Goal: Obtain resource: Obtain resource

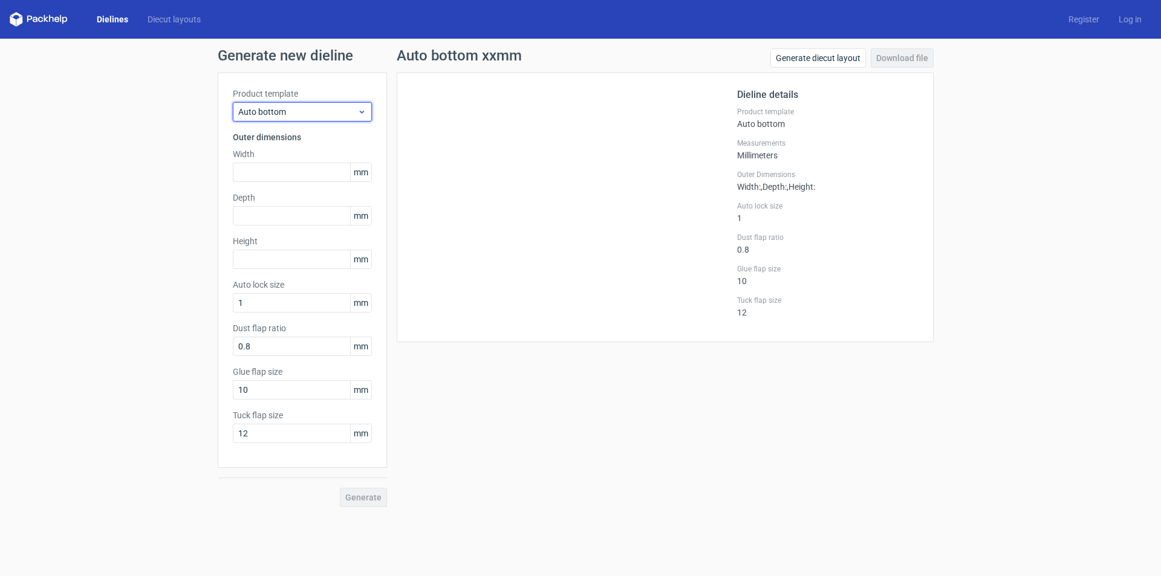
click at [293, 114] on span "Auto bottom" at bounding box center [297, 112] width 119 height 12
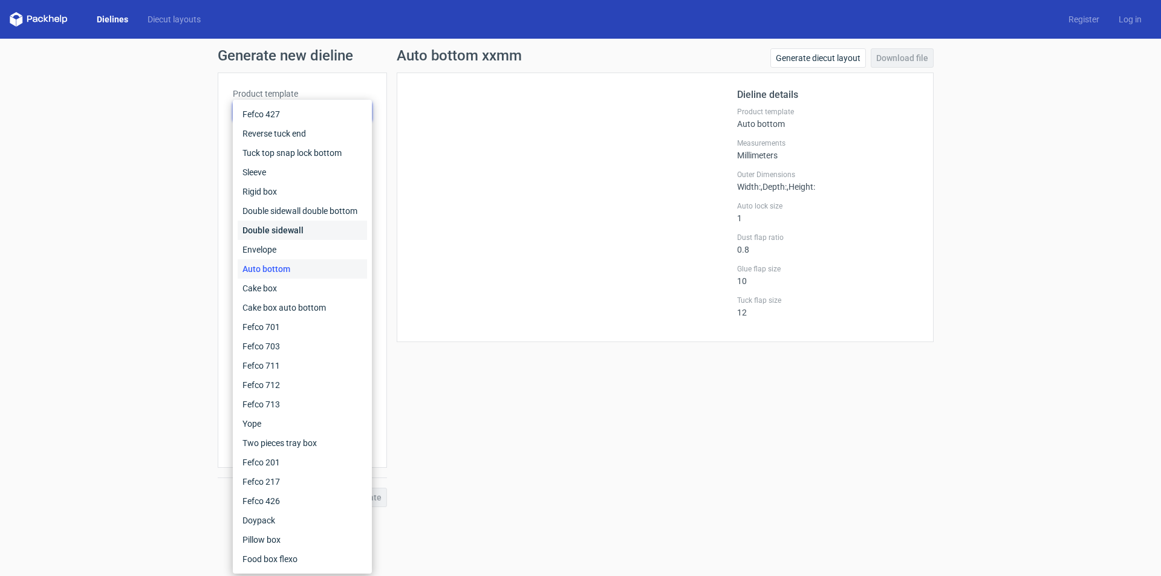
click at [288, 226] on div "Double sidewall" at bounding box center [302, 230] width 129 height 19
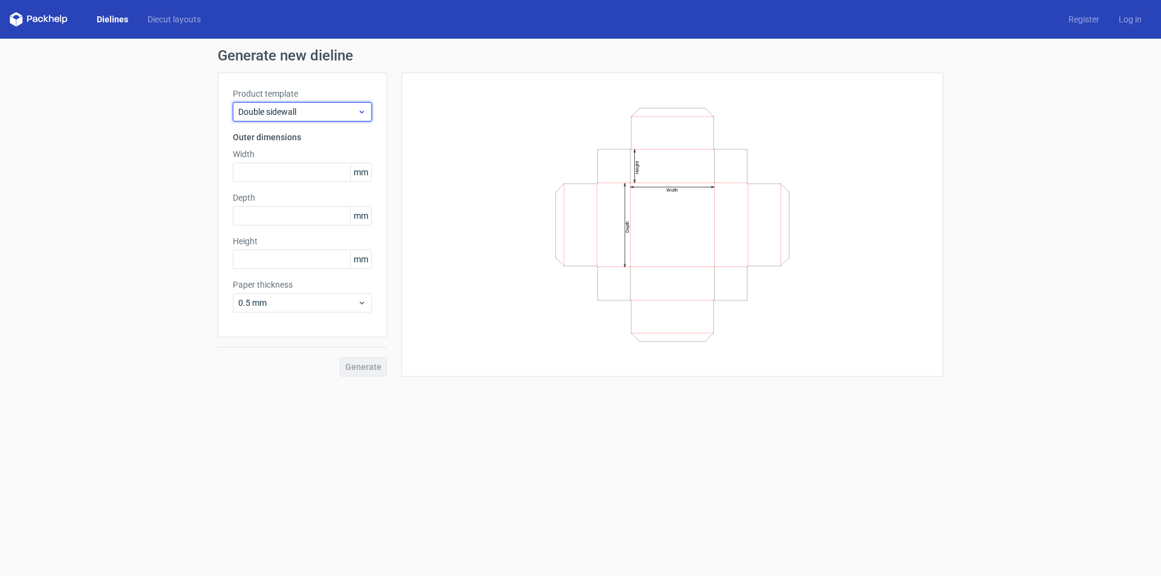
click at [260, 114] on span "Double sidewall" at bounding box center [297, 112] width 119 height 12
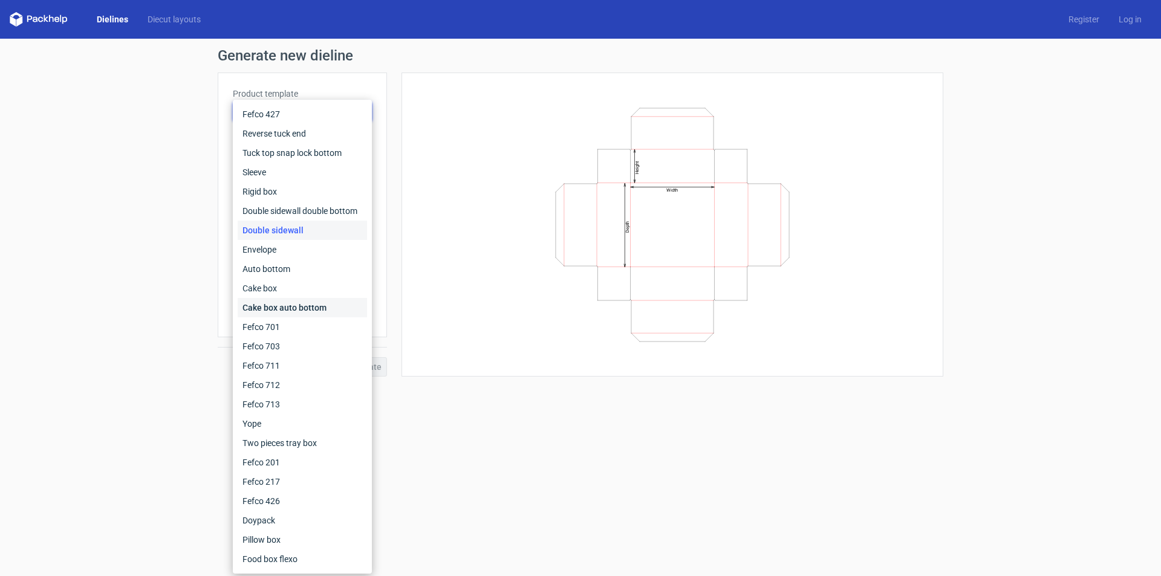
click at [277, 305] on div "Cake box auto bottom" at bounding box center [302, 307] width 129 height 19
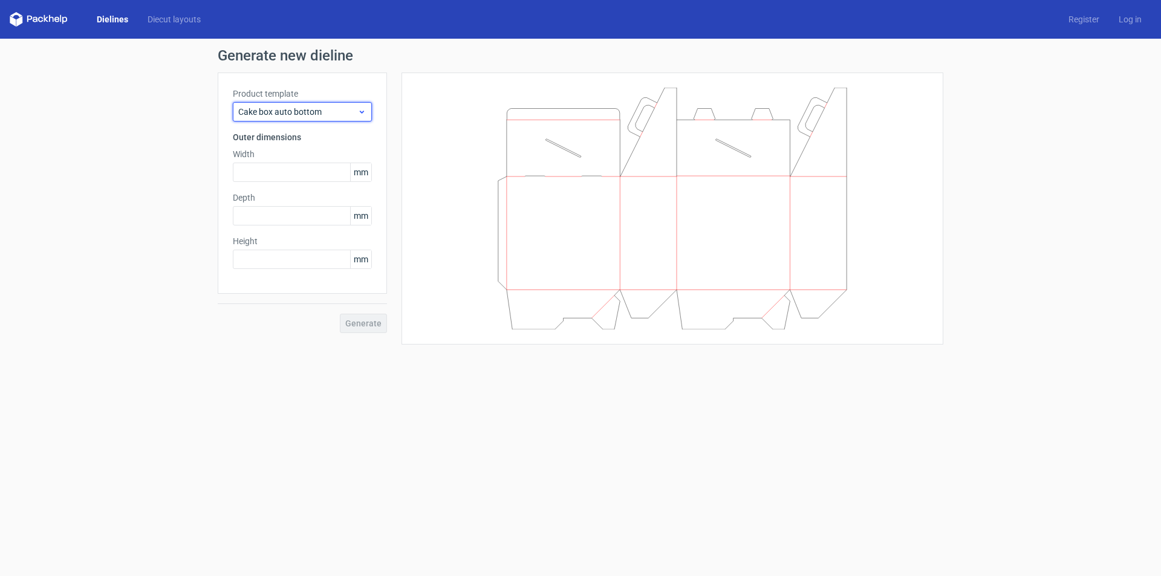
click at [263, 108] on span "Cake box auto bottom" at bounding box center [297, 112] width 119 height 12
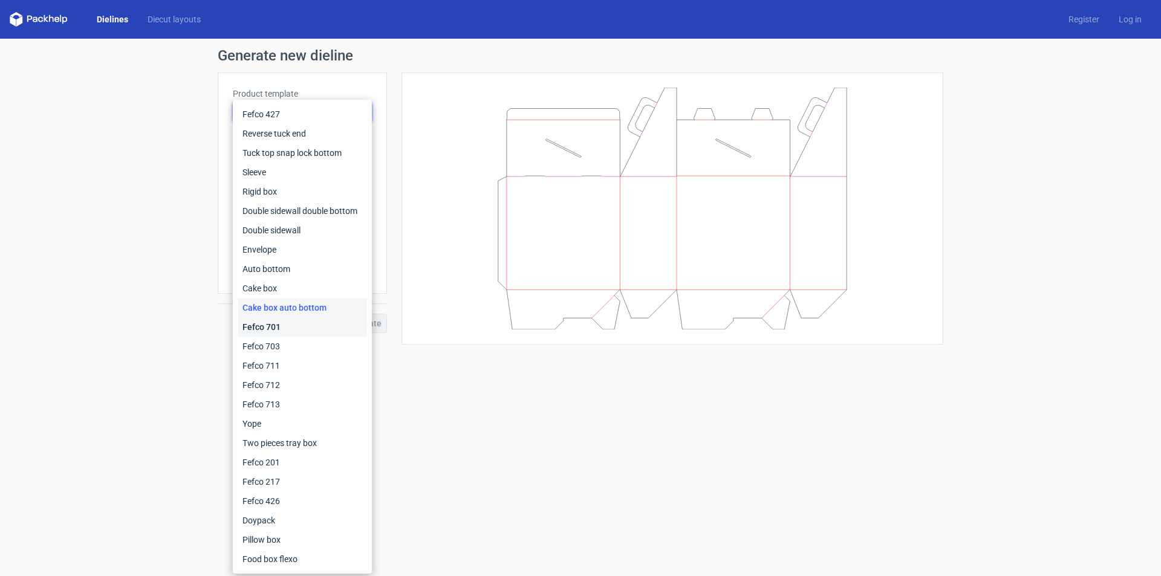
click at [267, 326] on div "Fefco 701" at bounding box center [302, 327] width 129 height 19
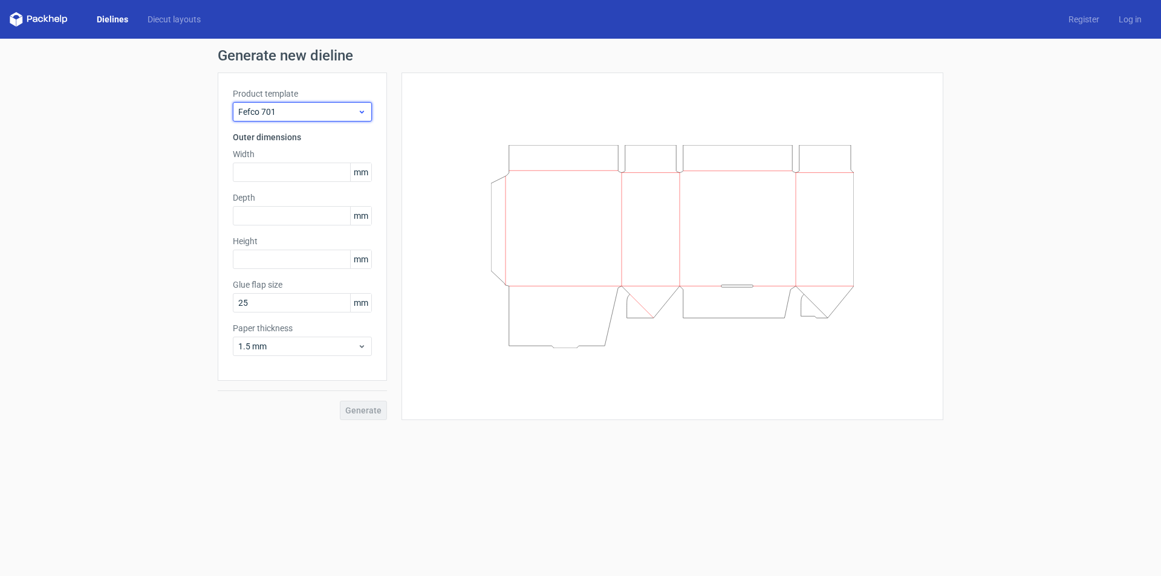
click at [276, 117] on span "Fefco 701" at bounding box center [297, 112] width 119 height 12
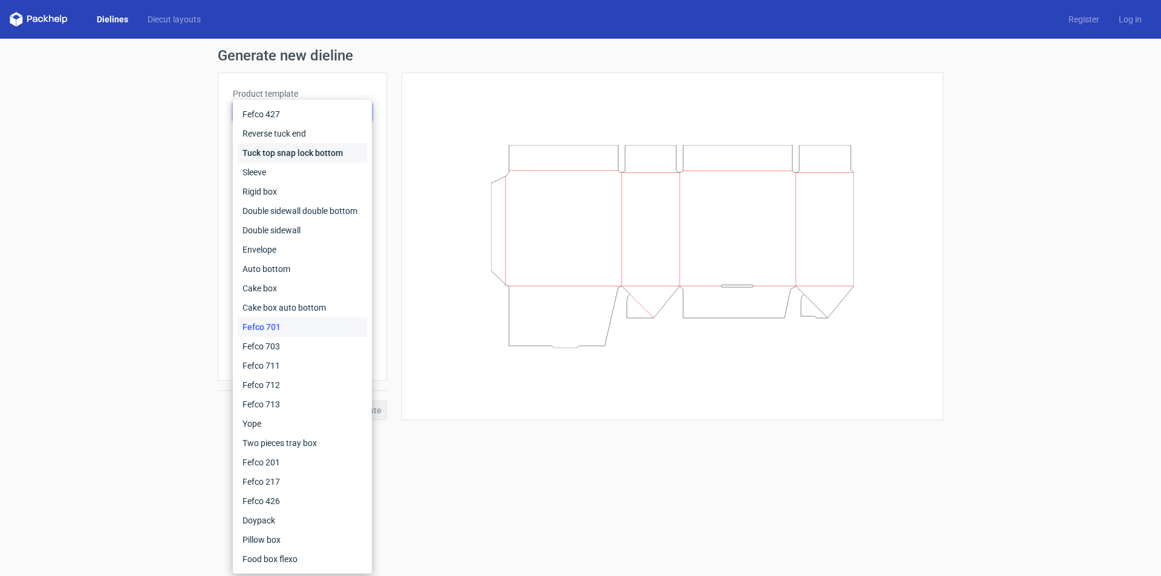
click at [287, 149] on div "Tuck top snap lock bottom" at bounding box center [302, 152] width 129 height 19
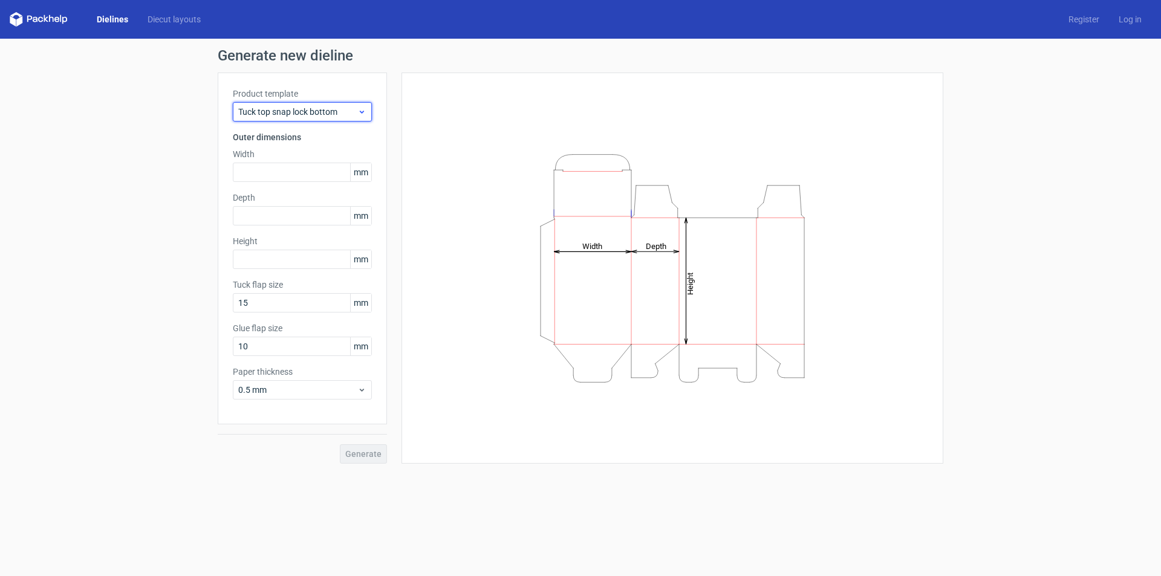
click at [285, 108] on span "Tuck top snap lock bottom" at bounding box center [297, 112] width 119 height 12
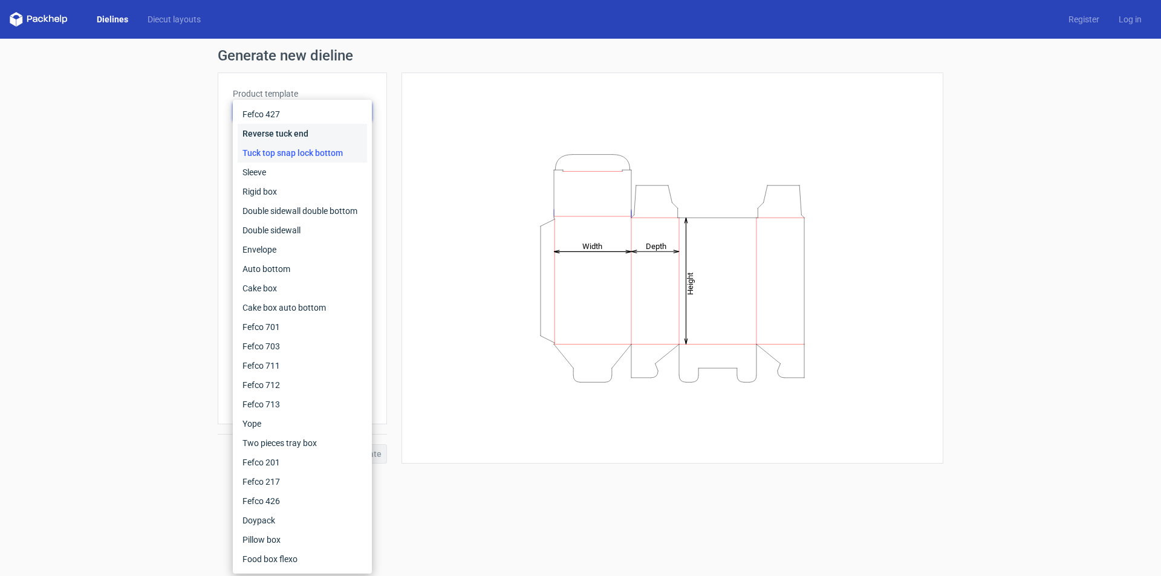
click at [279, 135] on div "Reverse tuck end" at bounding box center [302, 133] width 129 height 19
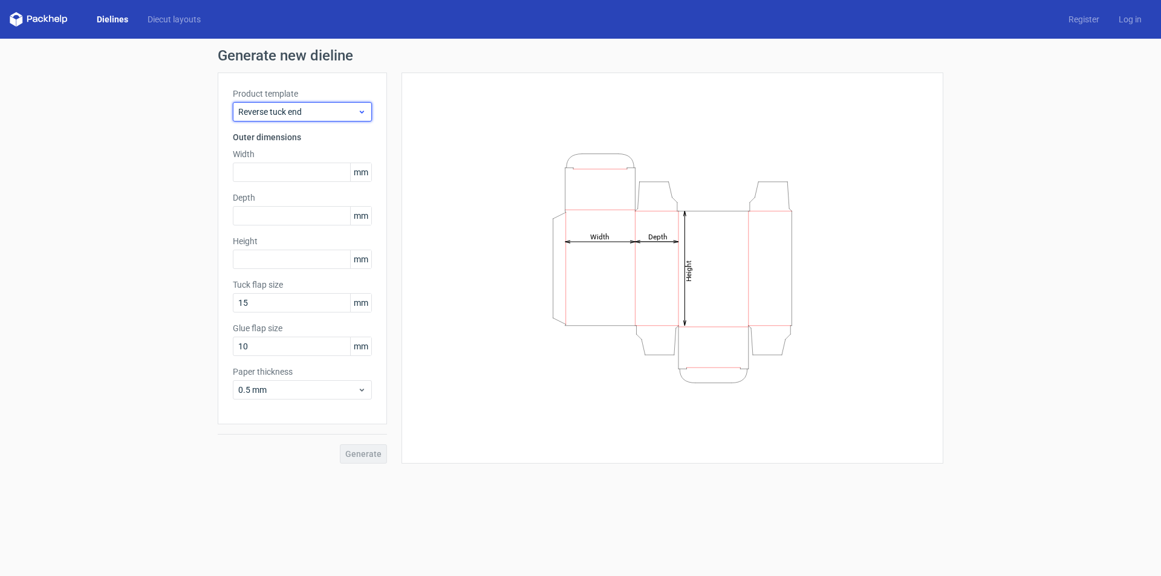
click at [277, 105] on div "Reverse tuck end" at bounding box center [302, 111] width 139 height 19
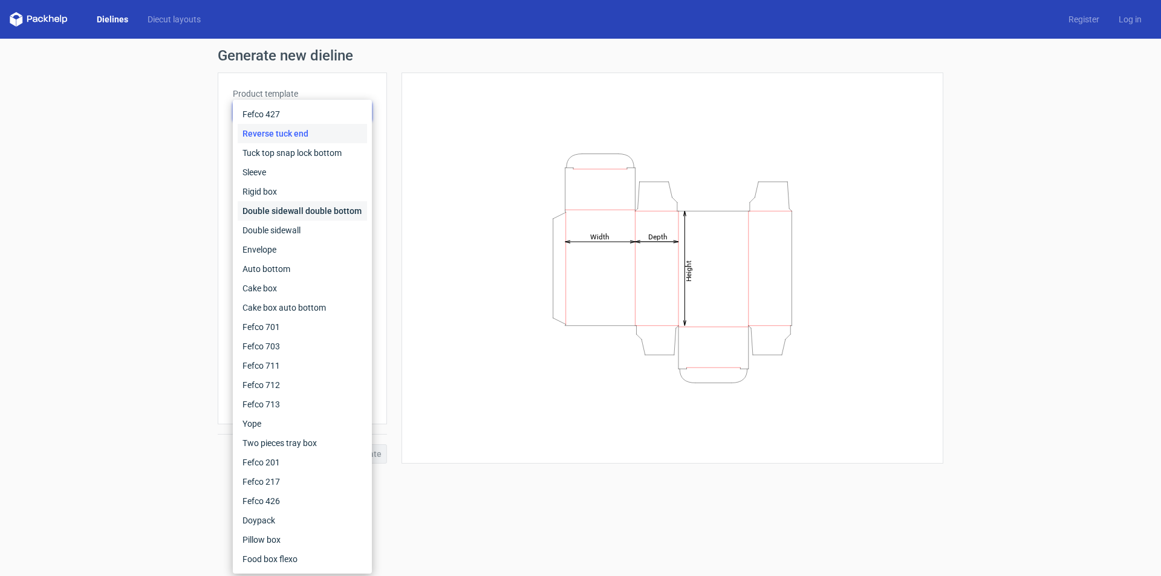
click at [267, 212] on div "Double sidewall double bottom" at bounding box center [302, 210] width 129 height 19
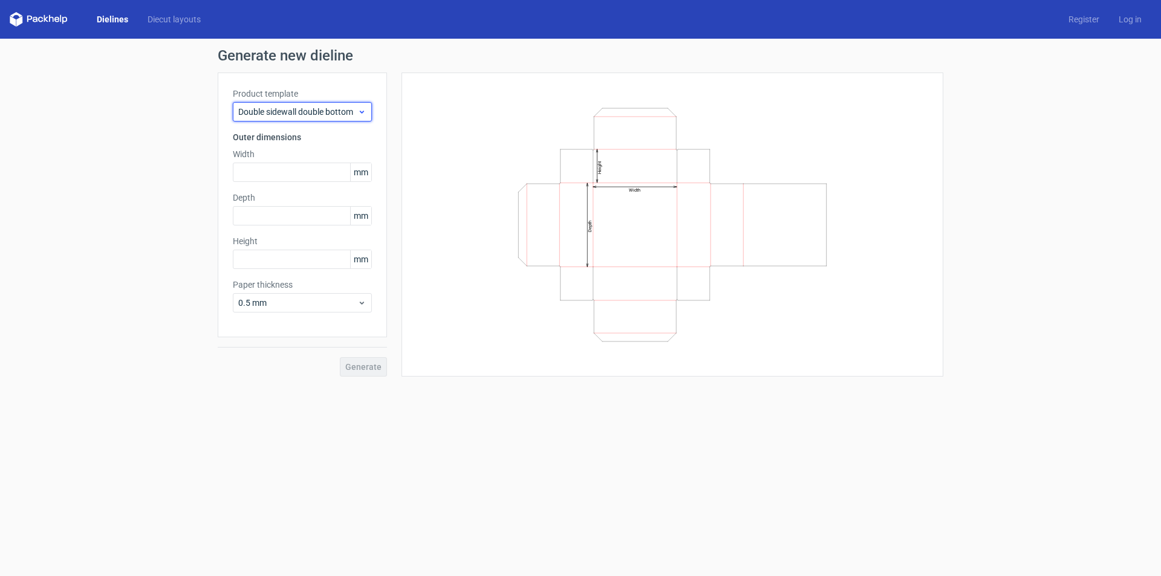
click at [267, 110] on span "Double sidewall double bottom" at bounding box center [297, 112] width 119 height 12
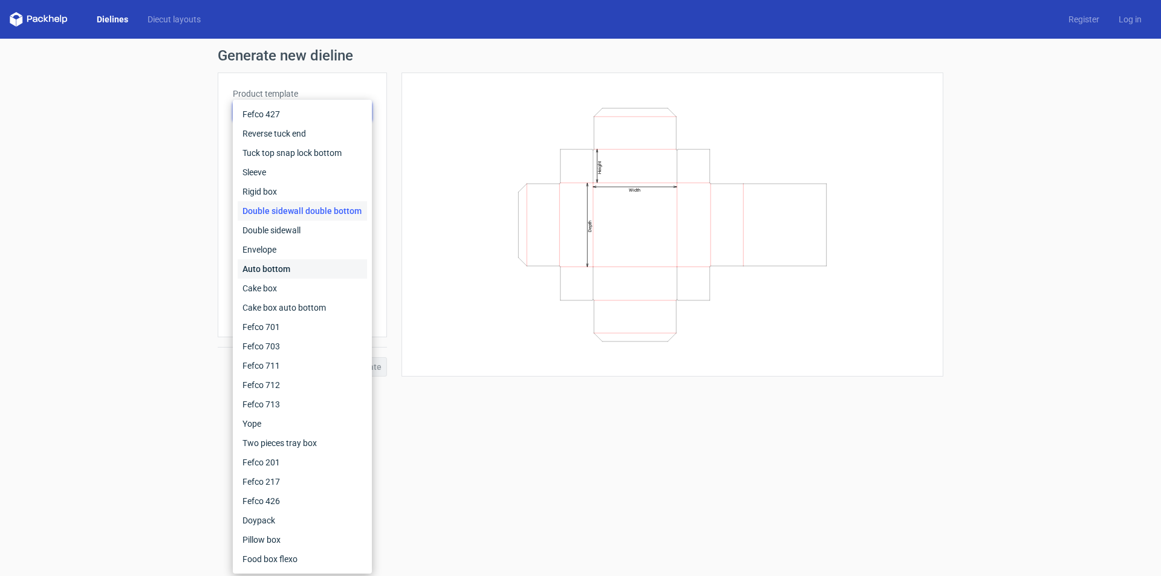
click at [261, 270] on div "Auto bottom" at bounding box center [302, 268] width 129 height 19
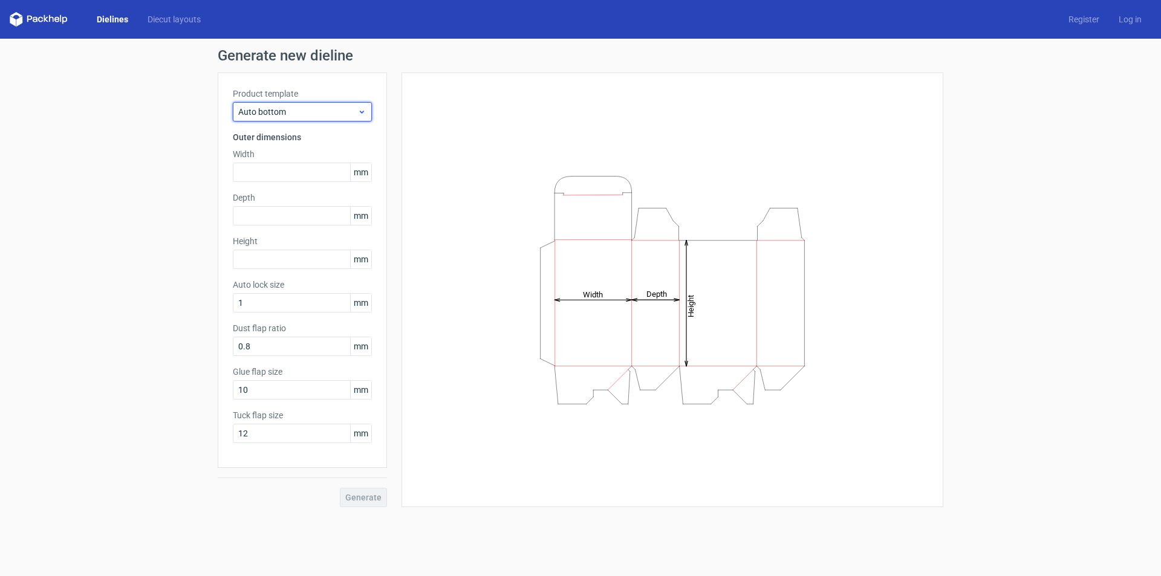
click at [302, 113] on span "Auto bottom" at bounding box center [297, 112] width 119 height 12
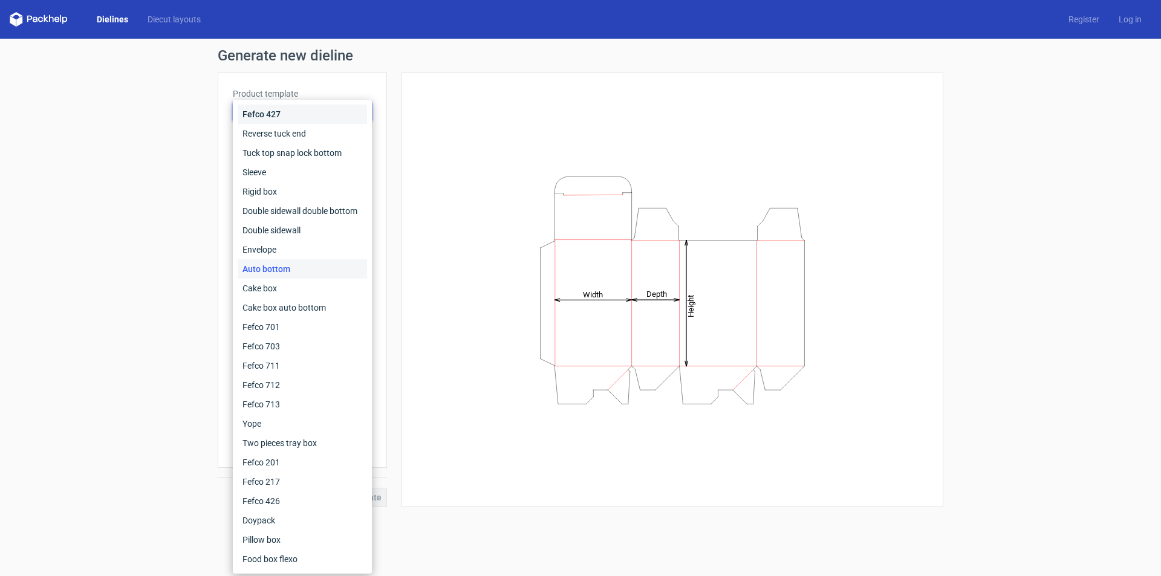
click at [302, 113] on div "Fefco 427" at bounding box center [302, 114] width 129 height 19
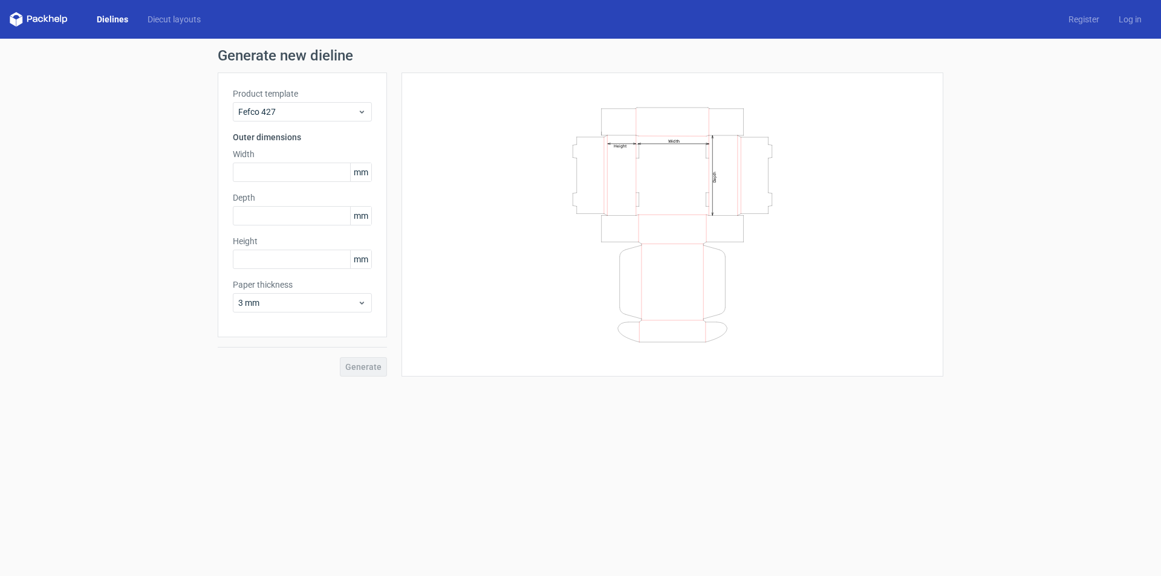
click at [164, 149] on div "Generate new dieline Product template Fefco 427 Outer dimensions Width mm Depth…" at bounding box center [580, 213] width 1161 height 348
click at [269, 112] on span "Fefco 427" at bounding box center [297, 112] width 119 height 12
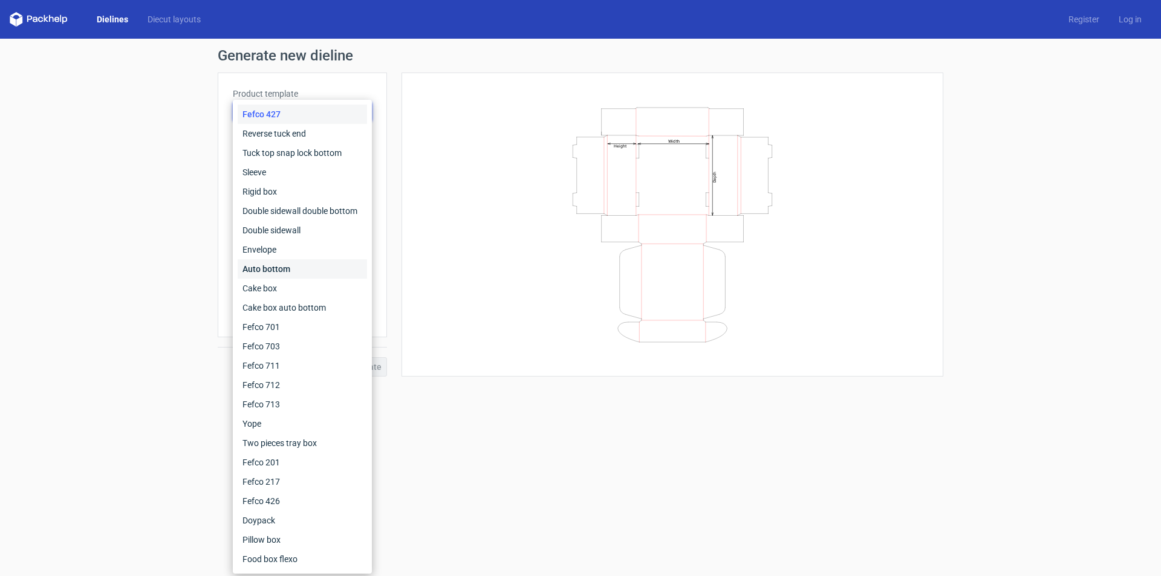
click at [275, 266] on div "Auto bottom" at bounding box center [302, 268] width 129 height 19
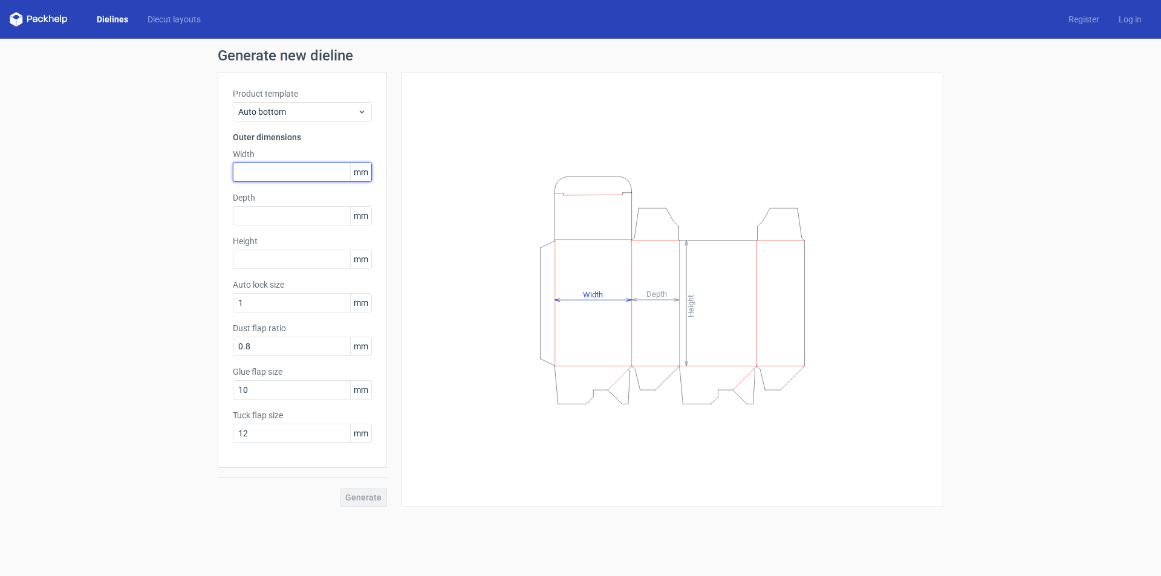
click at [259, 169] on input "text" at bounding box center [302, 172] width 139 height 19
click at [266, 256] on input "text" at bounding box center [302, 259] width 139 height 19
paste input "762"
type input "762"
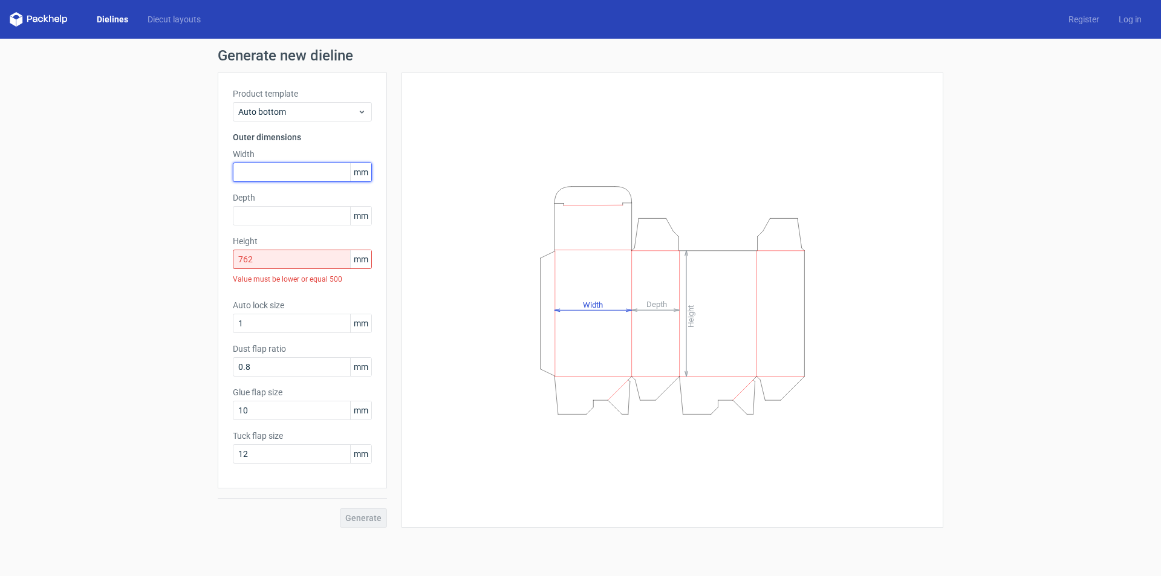
click at [264, 168] on input "text" at bounding box center [302, 172] width 139 height 19
paste input "1651"
type input "165"
click at [262, 258] on input "762" at bounding box center [302, 259] width 139 height 19
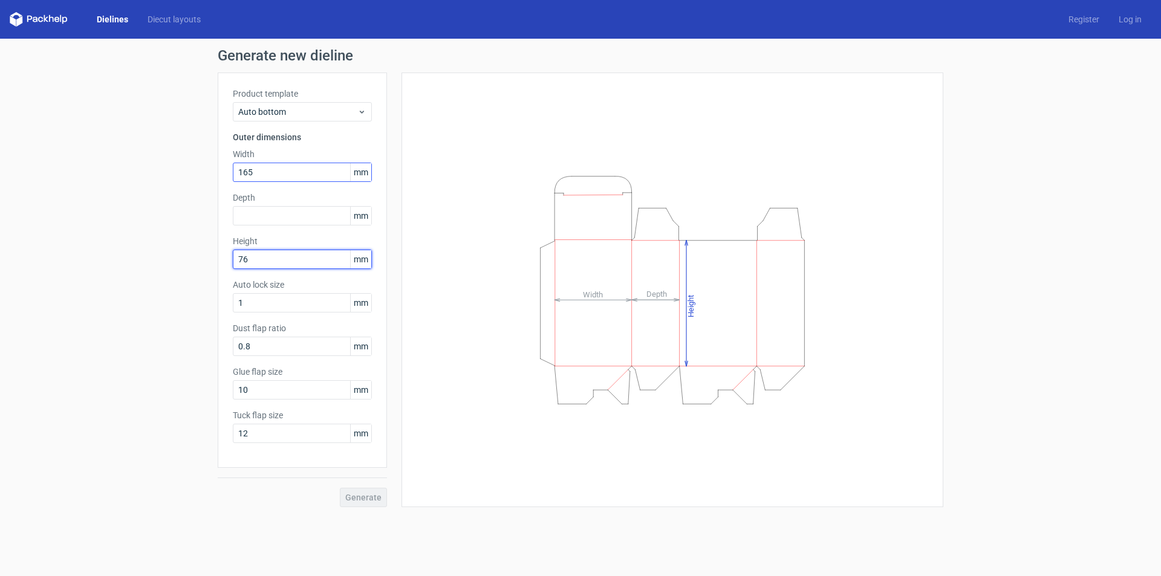
type input "76"
drag, startPoint x: 272, startPoint y: 177, endPoint x: 136, endPoint y: 189, distance: 136.7
click at [136, 189] on div "Generate new dieline Product template Auto bottom Outer dimensions Width 165 mm…" at bounding box center [580, 278] width 1161 height 478
click at [256, 218] on input "text" at bounding box center [302, 215] width 139 height 19
paste input "165"
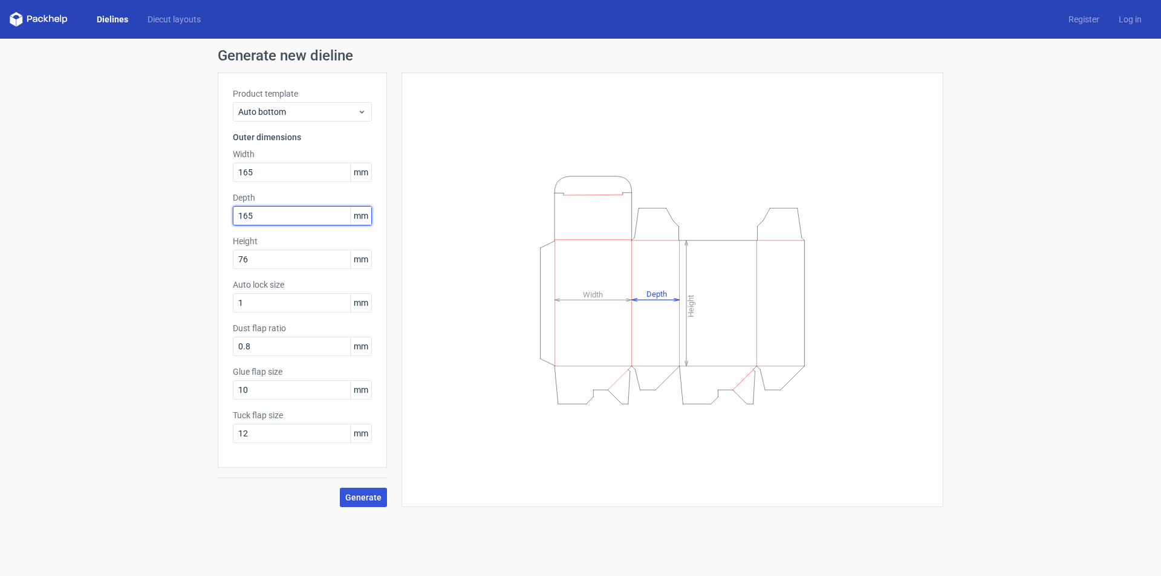
type input "165"
click at [363, 495] on span "Generate" at bounding box center [363, 498] width 36 height 8
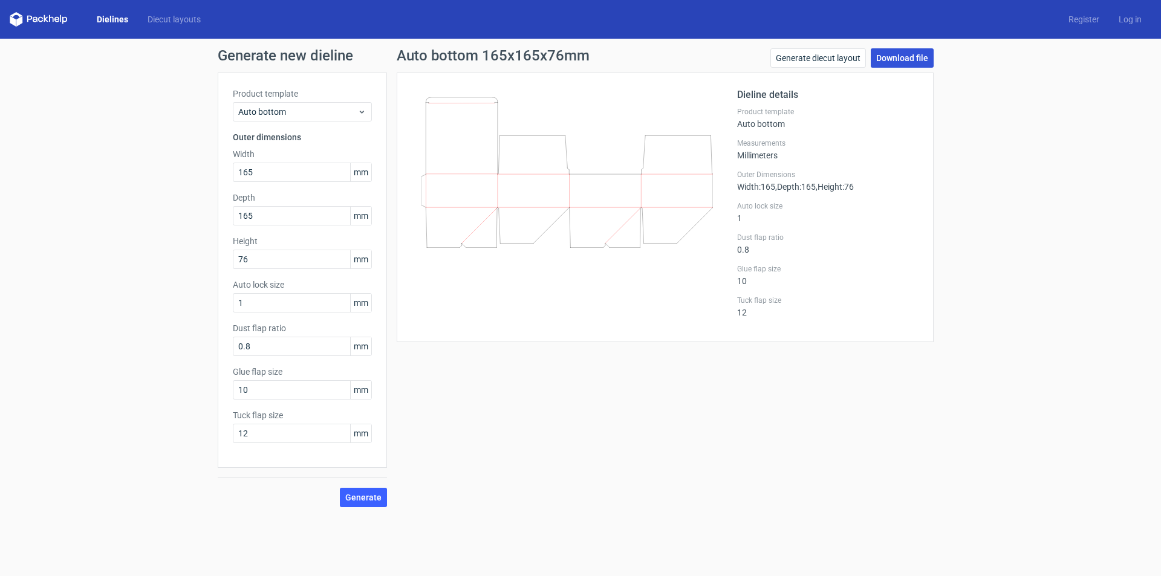
click at [898, 57] on link "Download file" at bounding box center [902, 57] width 63 height 19
